Goal: Task Accomplishment & Management: Manage account settings

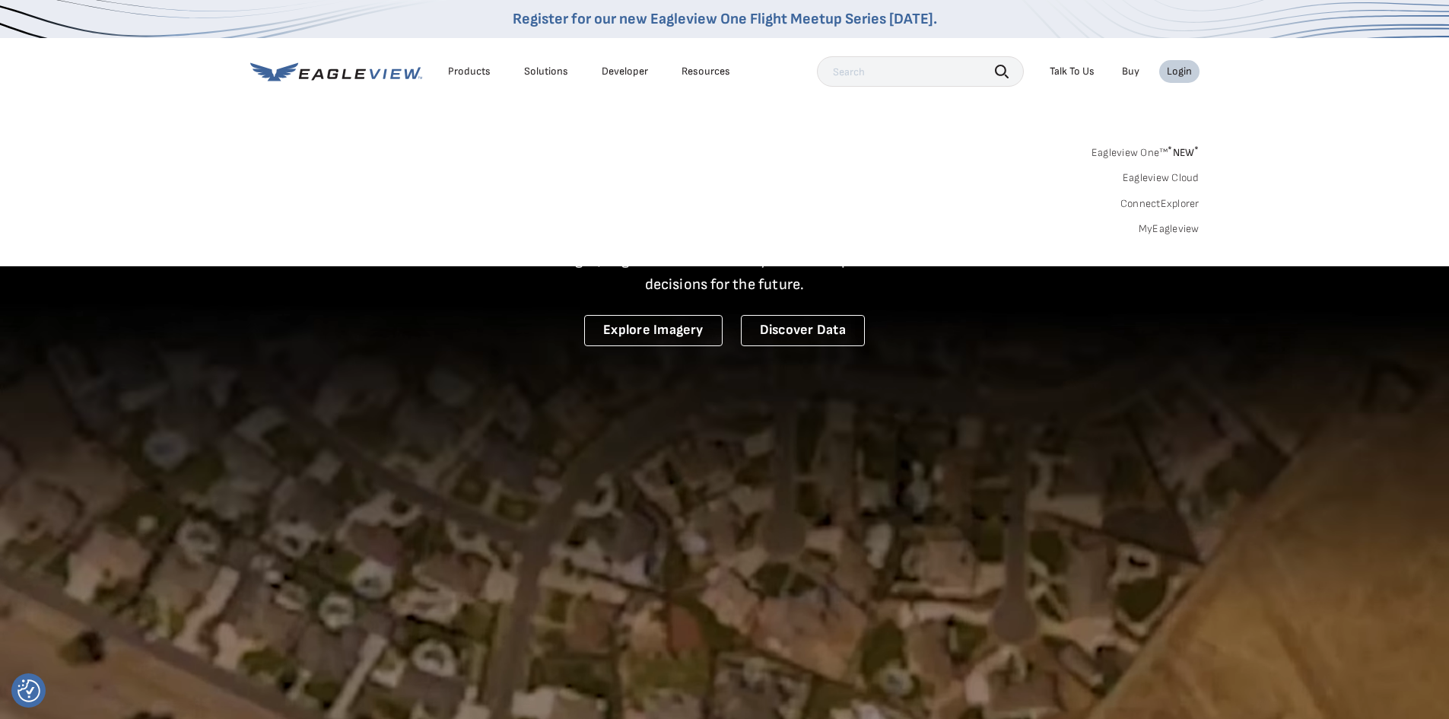
click at [1176, 228] on link "MyEagleview" at bounding box center [1169, 229] width 61 height 14
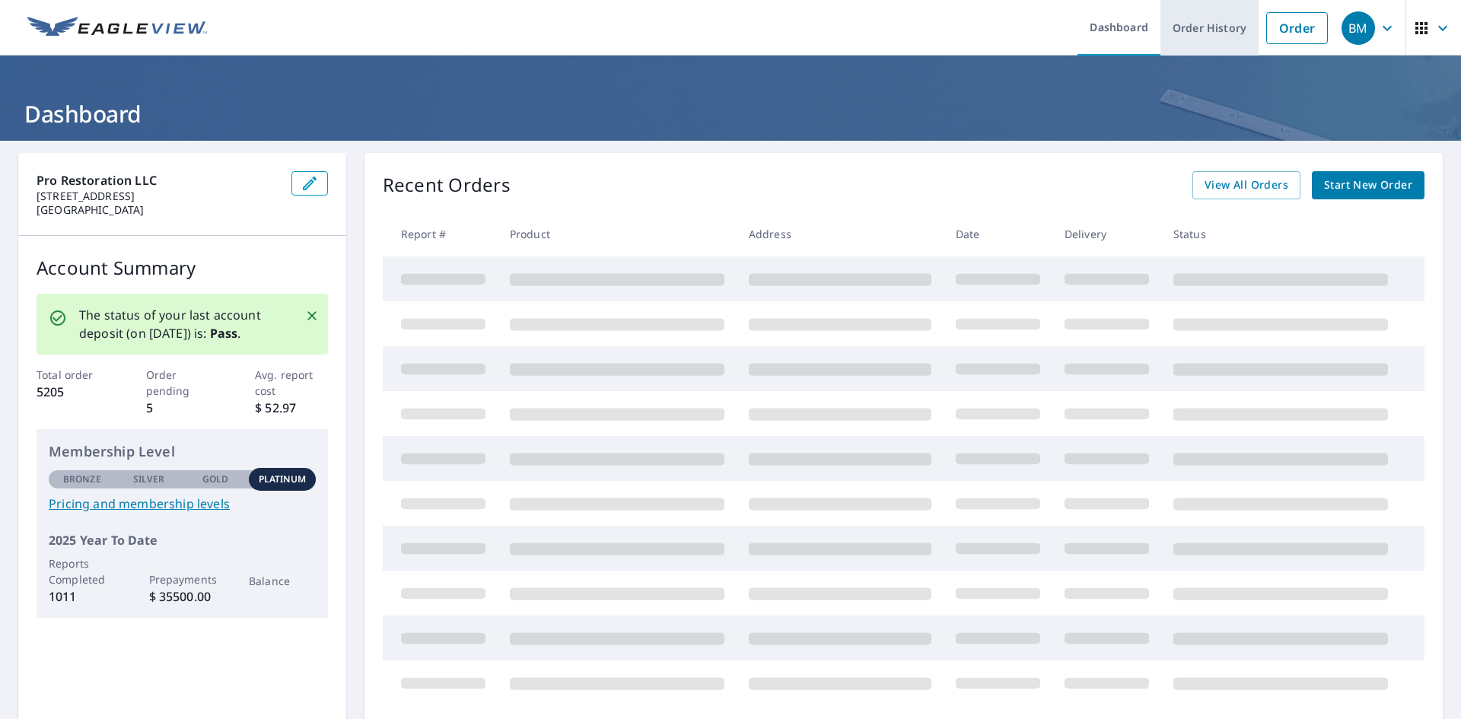
click at [1193, 25] on link "Order History" at bounding box center [1209, 28] width 98 height 56
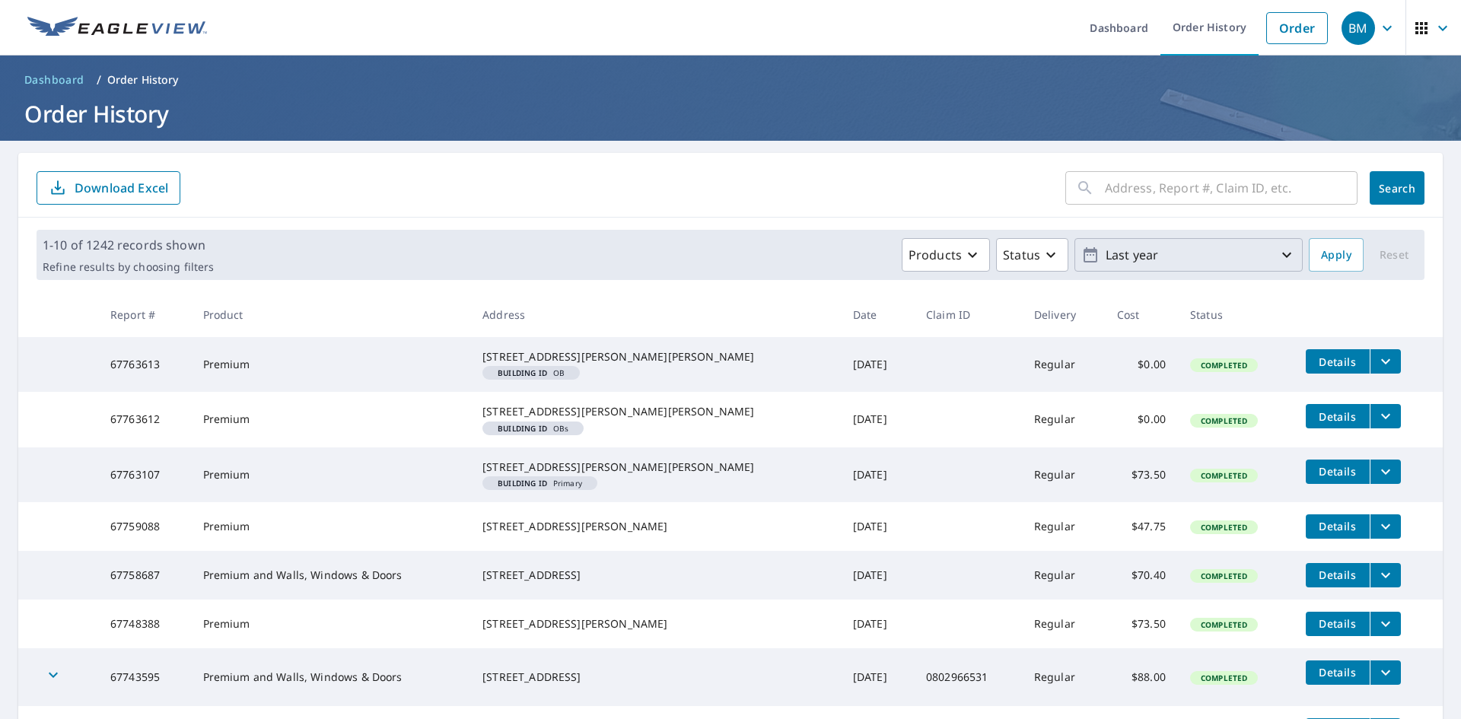
click at [1150, 250] on p "Last year" at bounding box center [1188, 255] width 178 height 27
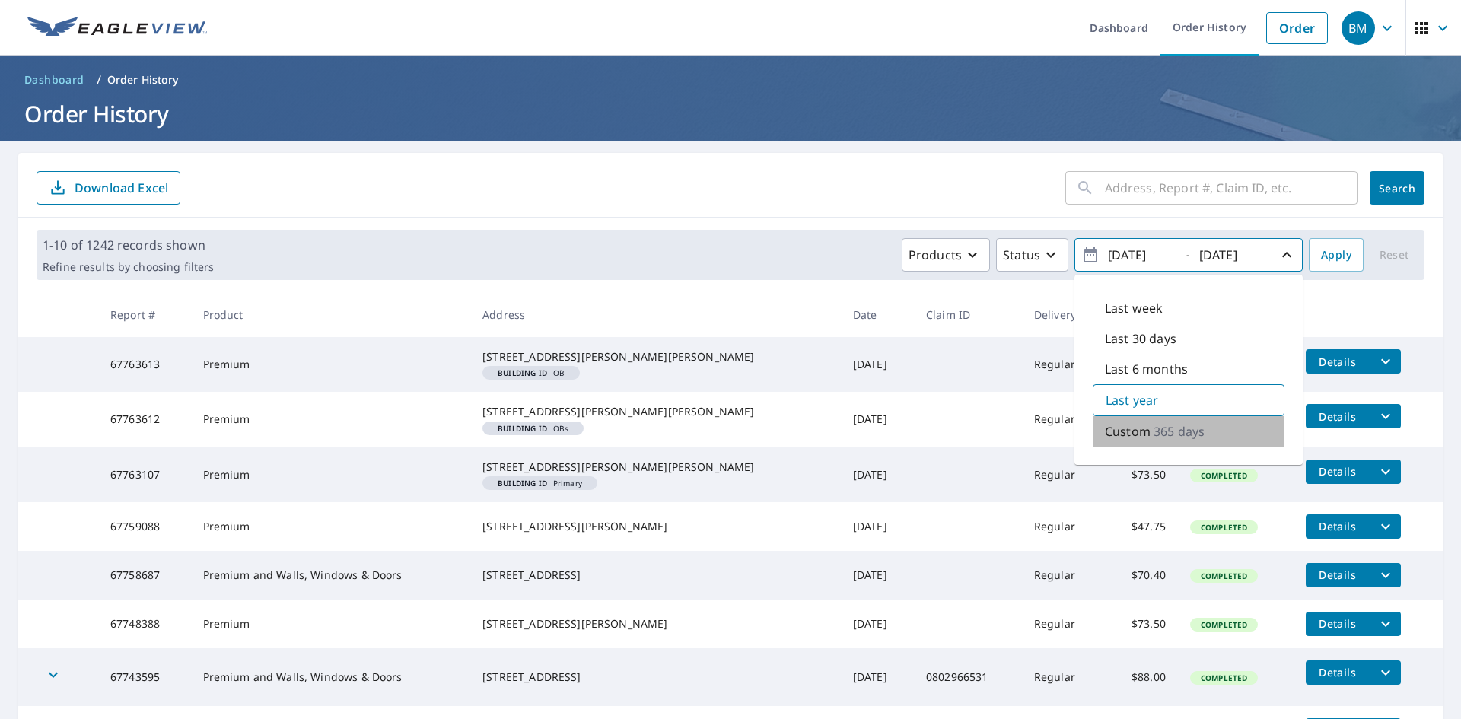
click at [1139, 432] on div "Custom 365 days" at bounding box center [1188, 431] width 192 height 30
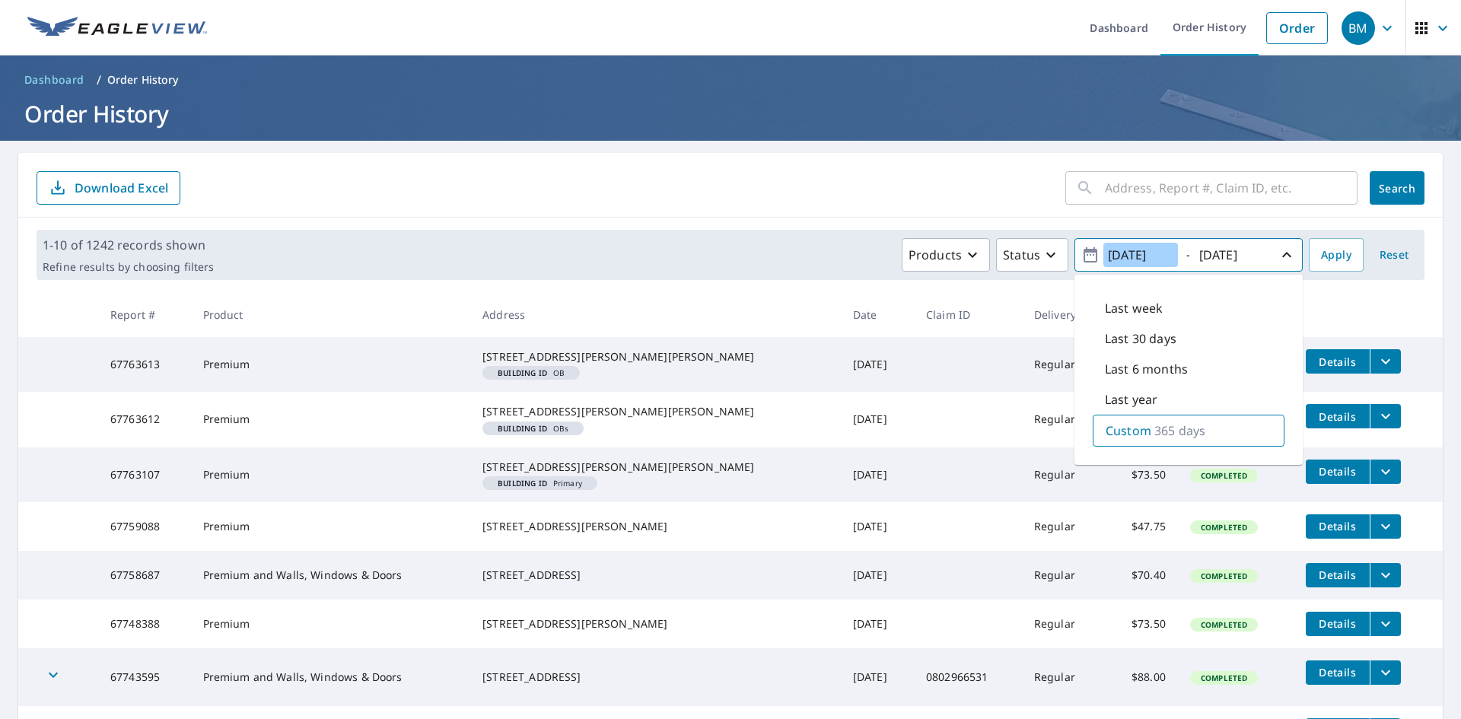
click at [1122, 250] on input "[DATE]" at bounding box center [1140, 255] width 75 height 24
click at [1161, 251] on input "[DATE]" at bounding box center [1140, 255] width 75 height 24
type input "[DATE]"
click at [1257, 253] on input "[DATE]" at bounding box center [1231, 255] width 75 height 24
click at [1254, 251] on input "[DATE]" at bounding box center [1231, 255] width 75 height 24
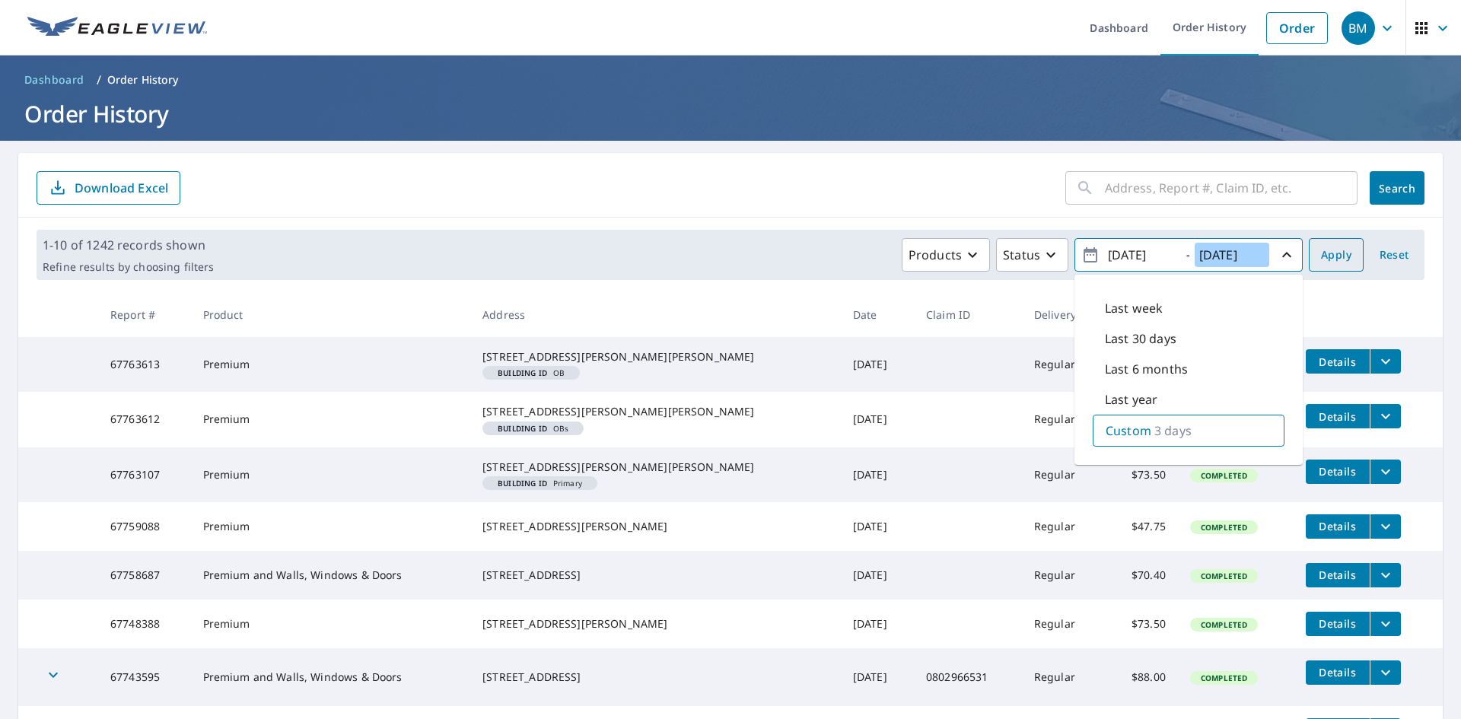
type input "[DATE]"
click at [1324, 250] on span "Apply" at bounding box center [1336, 255] width 30 height 19
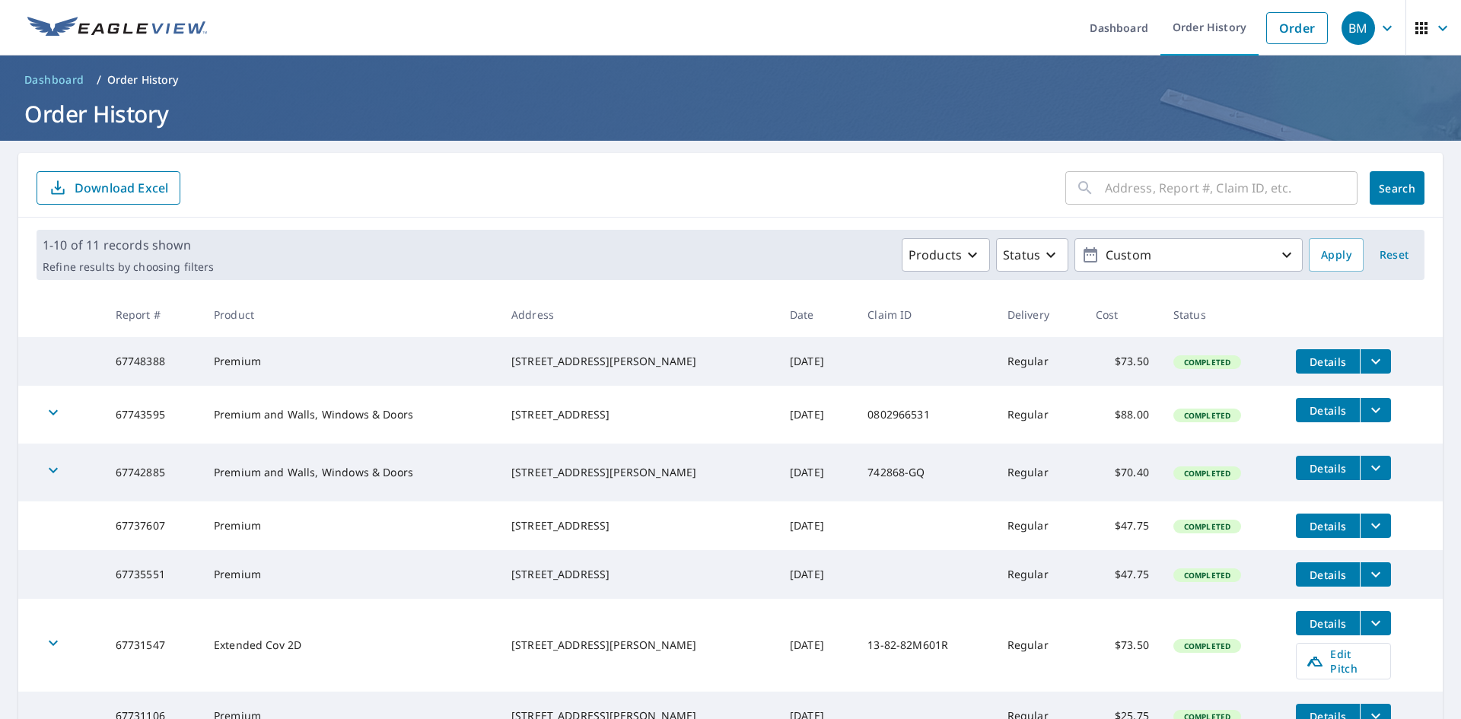
click at [109, 185] on p "Download Excel" at bounding box center [122, 188] width 94 height 17
